Goal: Use online tool/utility: Utilize a website feature to perform a specific function

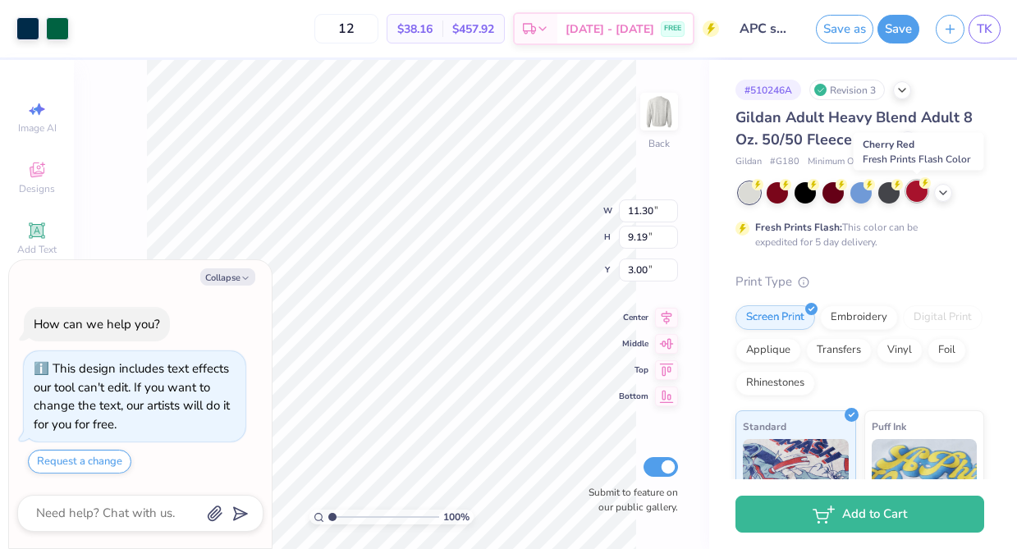
click at [916, 194] on div at bounding box center [916, 191] width 21 height 21
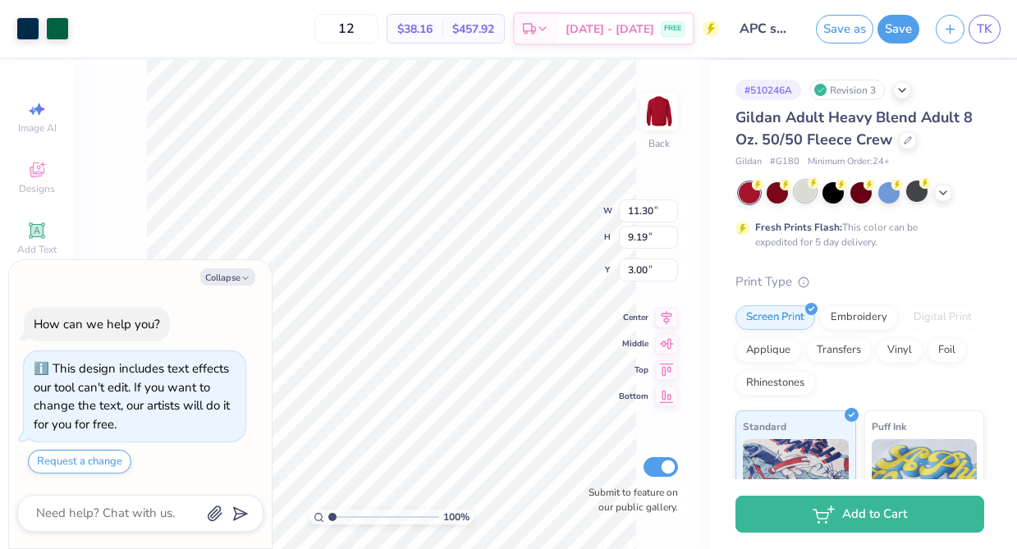
click at [803, 195] on div at bounding box center [804, 191] width 21 height 21
click at [130, 176] on div "100 % Back W 11.30 11.30 " H 9.19 9.19 " Y 3.00 3.00 " Center Middle Top Bottom…" at bounding box center [391, 304] width 635 height 489
click at [56, 28] on div at bounding box center [57, 27] width 23 height 23
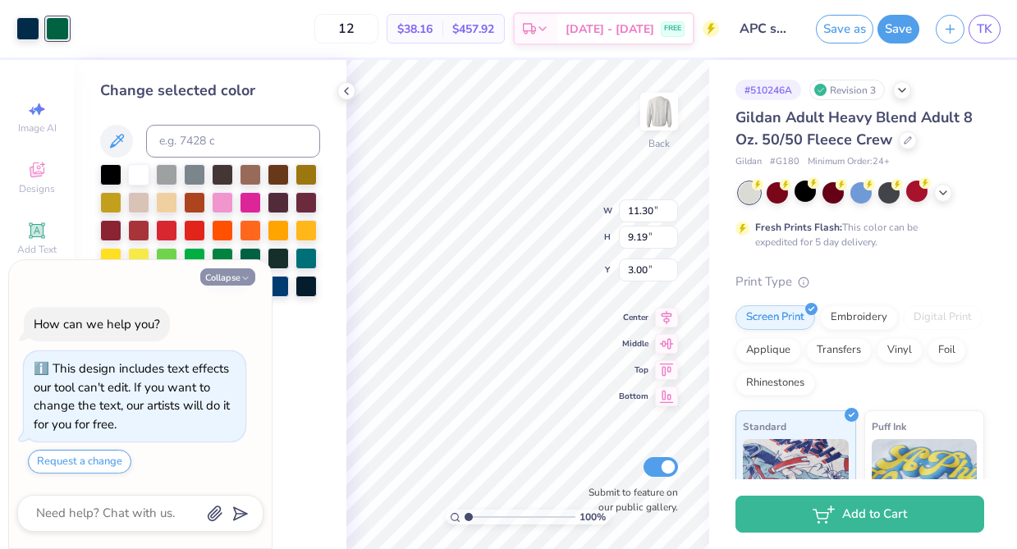
click at [243, 277] on polyline "button" at bounding box center [245, 278] width 5 height 2
type textarea "x"
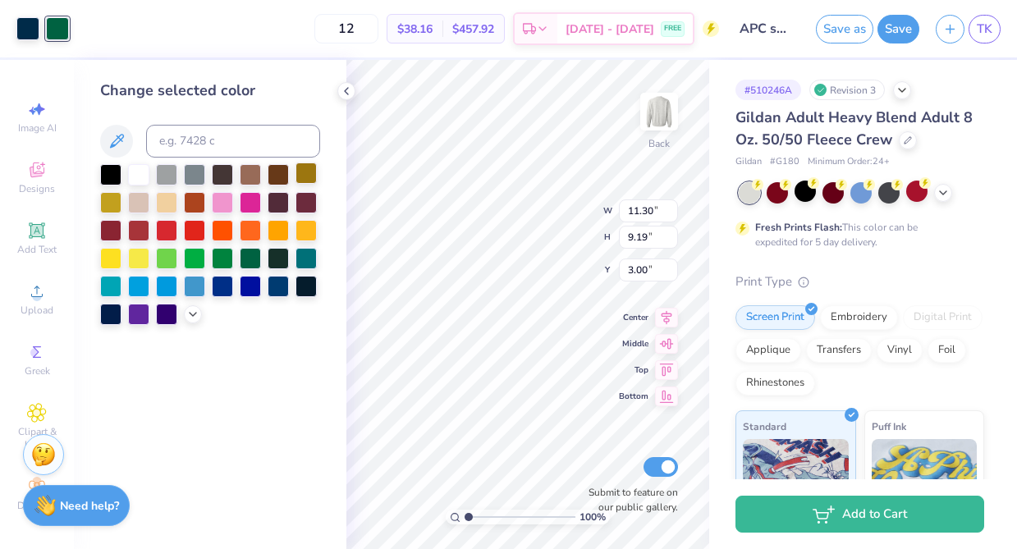
click at [310, 167] on div at bounding box center [305, 172] width 21 height 21
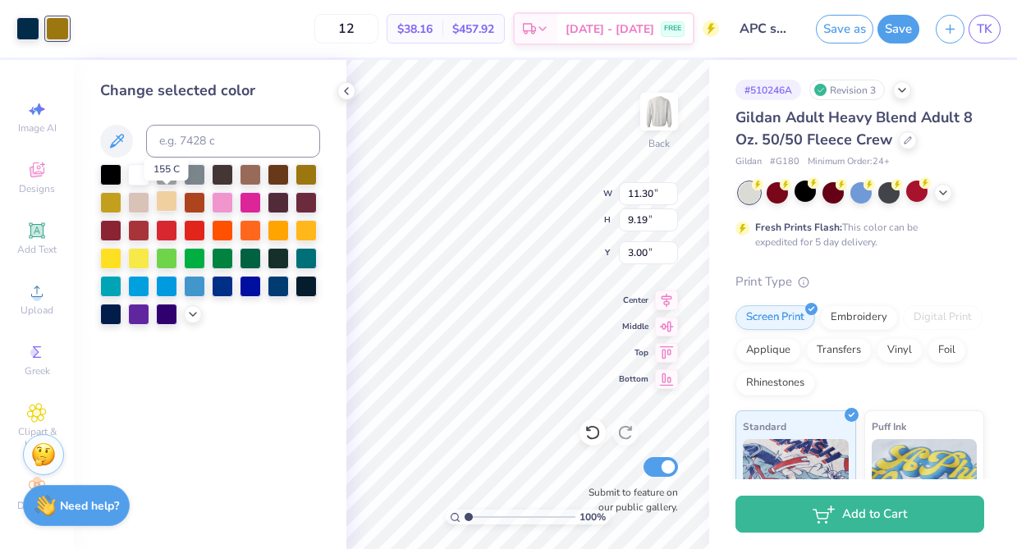
click at [161, 209] on div at bounding box center [166, 200] width 21 height 21
click at [140, 176] on div at bounding box center [138, 172] width 21 height 21
click at [133, 315] on div at bounding box center [138, 312] width 21 height 21
click at [163, 319] on div at bounding box center [166, 312] width 21 height 21
click at [139, 314] on div at bounding box center [138, 312] width 21 height 21
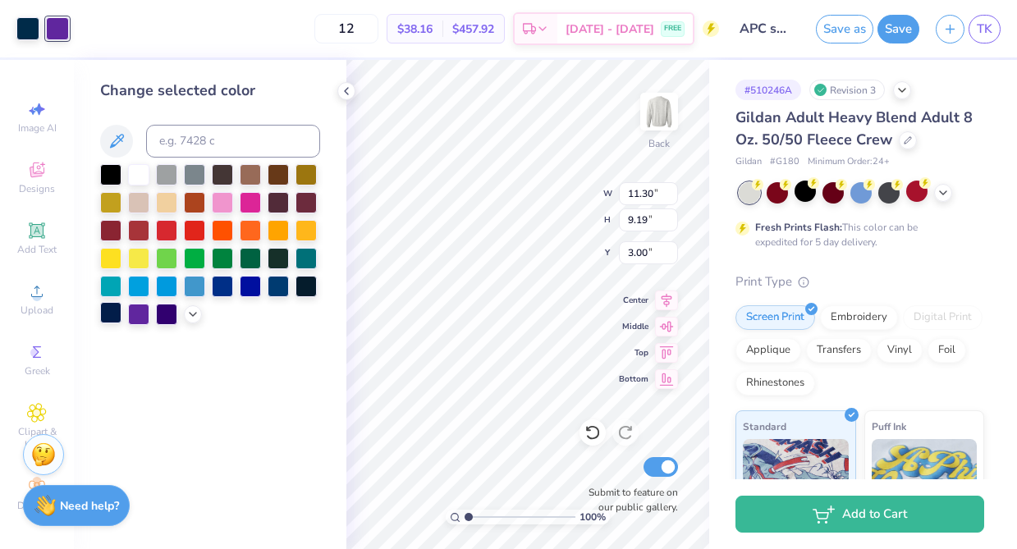
click at [117, 310] on div at bounding box center [110, 312] width 21 height 21
click at [114, 285] on div at bounding box center [110, 284] width 21 height 21
click at [171, 286] on div at bounding box center [166, 284] width 21 height 21
click at [257, 259] on div at bounding box center [250, 256] width 21 height 21
click at [282, 258] on div at bounding box center [278, 256] width 21 height 21
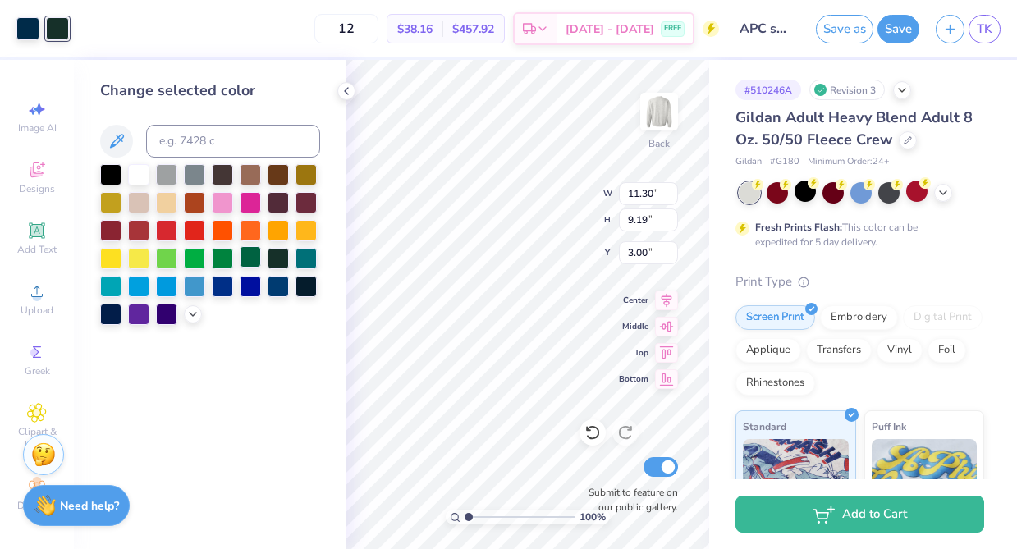
click at [254, 258] on div at bounding box center [250, 256] width 21 height 21
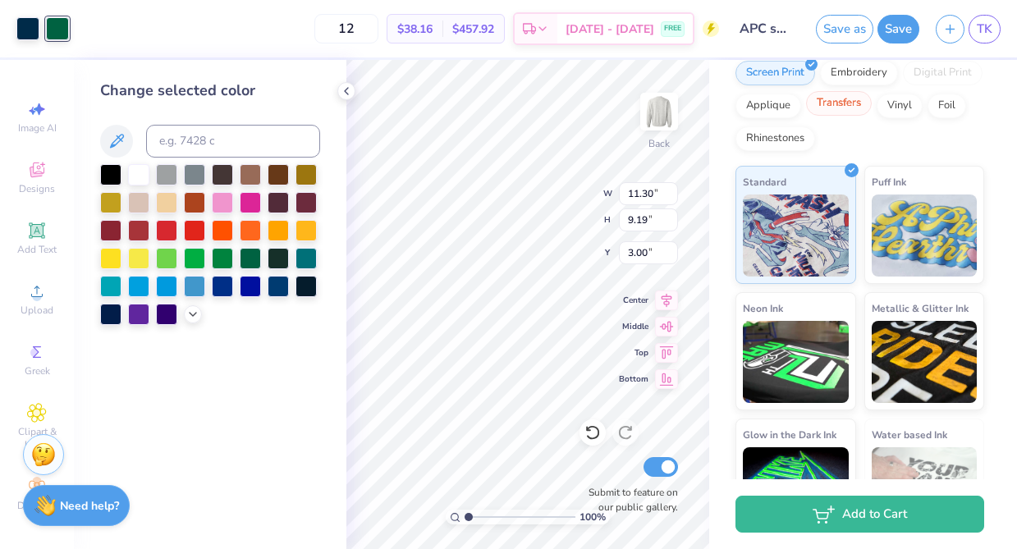
scroll to position [250, 0]
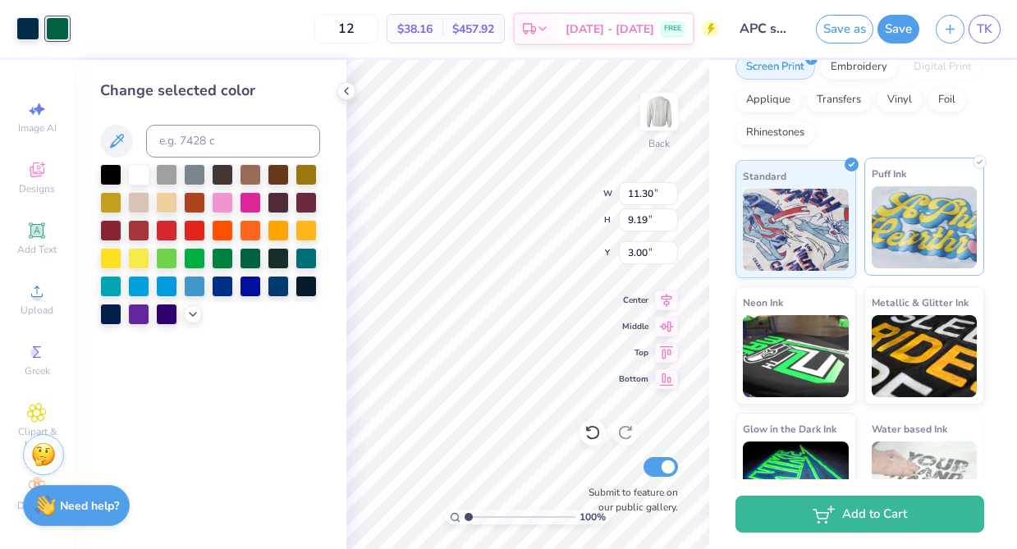
click at [901, 192] on img at bounding box center [925, 227] width 106 height 82
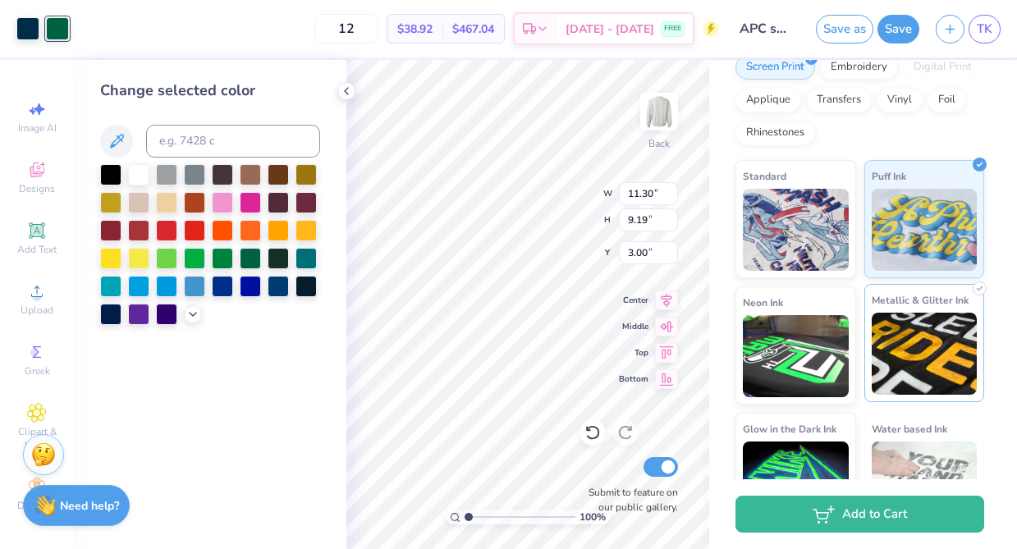
scroll to position [302, 0]
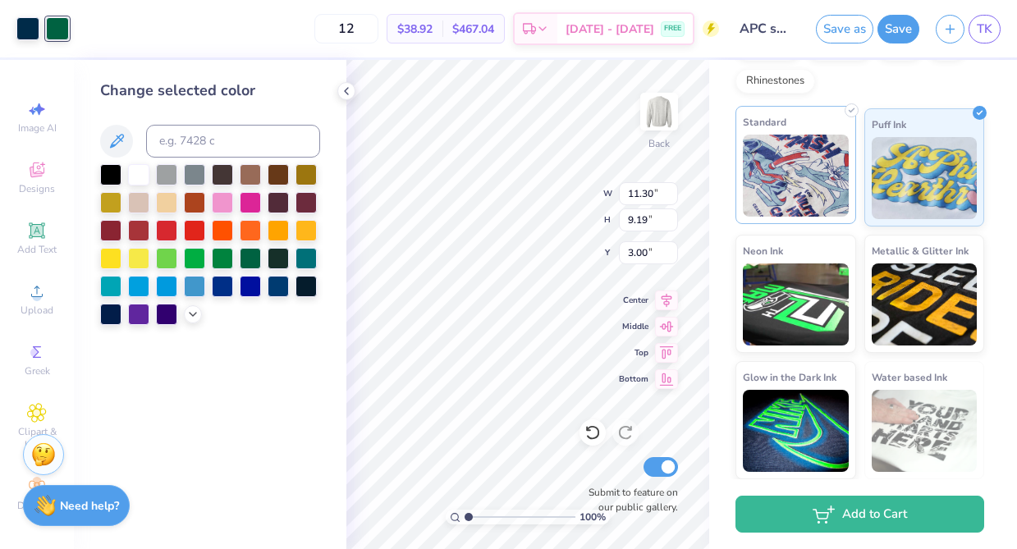
click at [823, 171] on img at bounding box center [796, 176] width 106 height 82
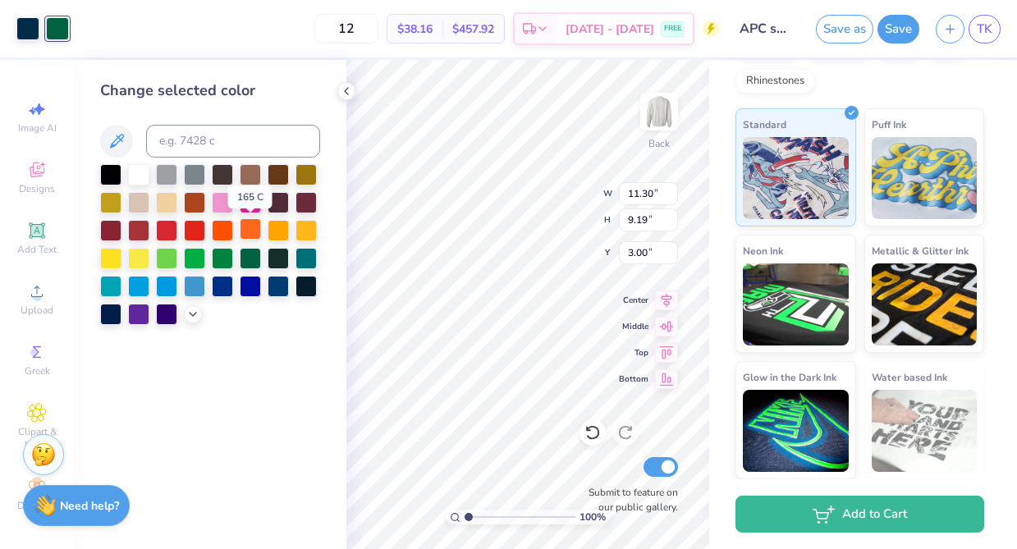
click at [251, 237] on div at bounding box center [250, 228] width 21 height 21
click at [283, 237] on div at bounding box center [278, 228] width 21 height 21
click at [313, 237] on div at bounding box center [305, 228] width 21 height 21
click at [112, 194] on div at bounding box center [110, 200] width 21 height 21
click at [228, 202] on div at bounding box center [222, 200] width 21 height 21
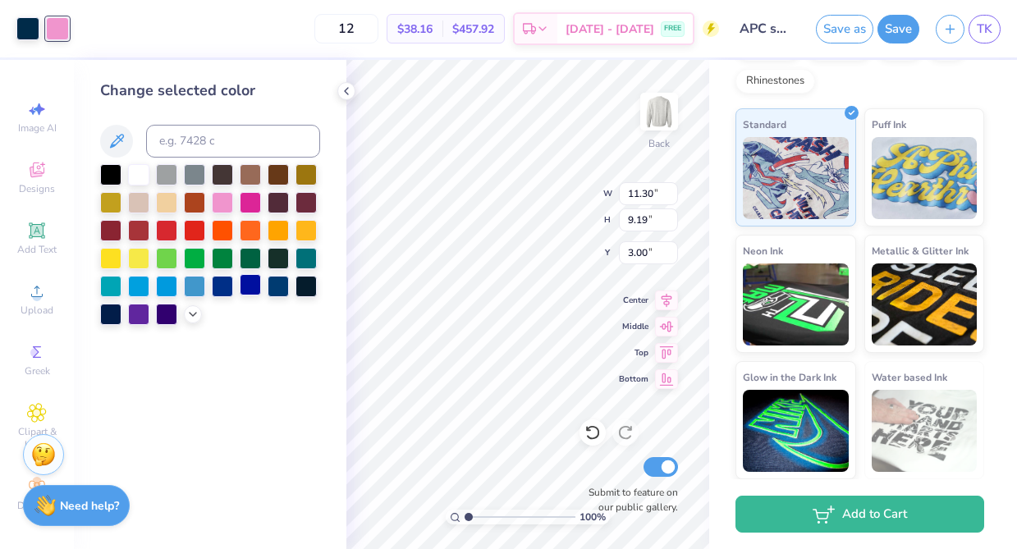
click at [247, 287] on div at bounding box center [250, 284] width 21 height 21
click at [220, 286] on div at bounding box center [222, 284] width 21 height 21
click at [281, 259] on div at bounding box center [278, 256] width 21 height 21
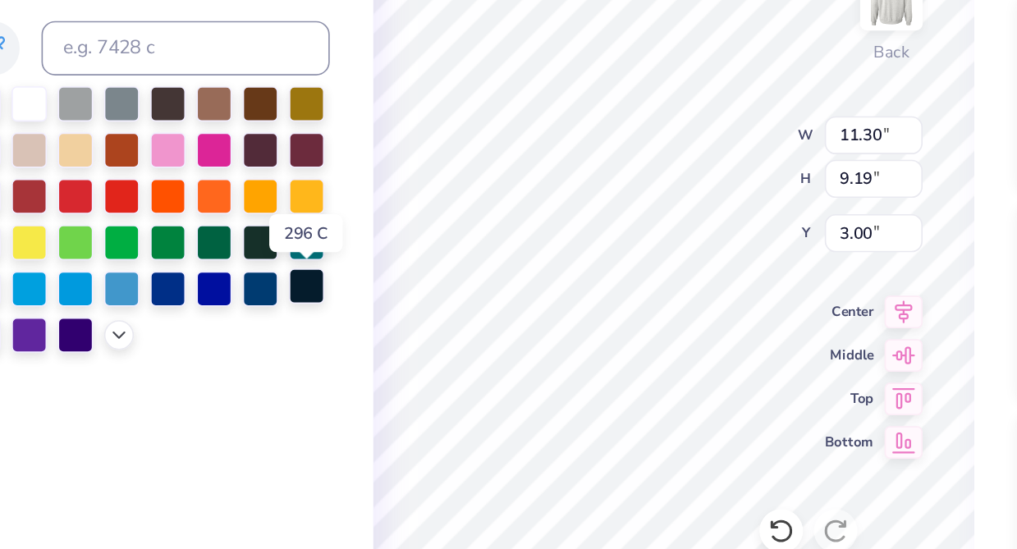
click at [301, 285] on div at bounding box center [305, 284] width 21 height 21
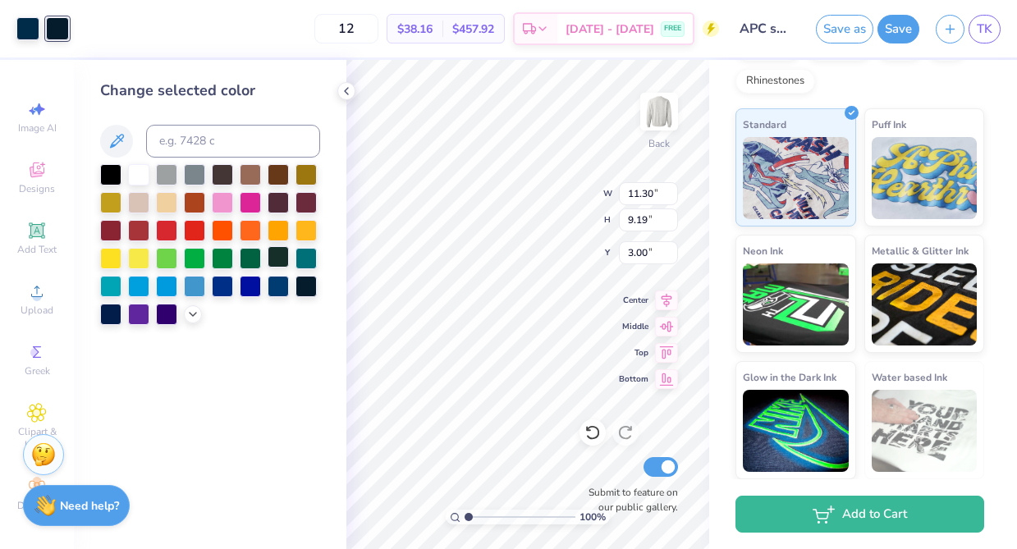
click at [287, 261] on div at bounding box center [278, 256] width 21 height 21
click at [164, 257] on div at bounding box center [166, 256] width 21 height 21
click at [245, 252] on div at bounding box center [250, 256] width 21 height 21
click at [234, 355] on div "Change selected color" at bounding box center [210, 304] width 272 height 489
click at [234, 370] on div "Change selected color" at bounding box center [210, 304] width 272 height 489
